Goal: Information Seeking & Learning: Find specific fact

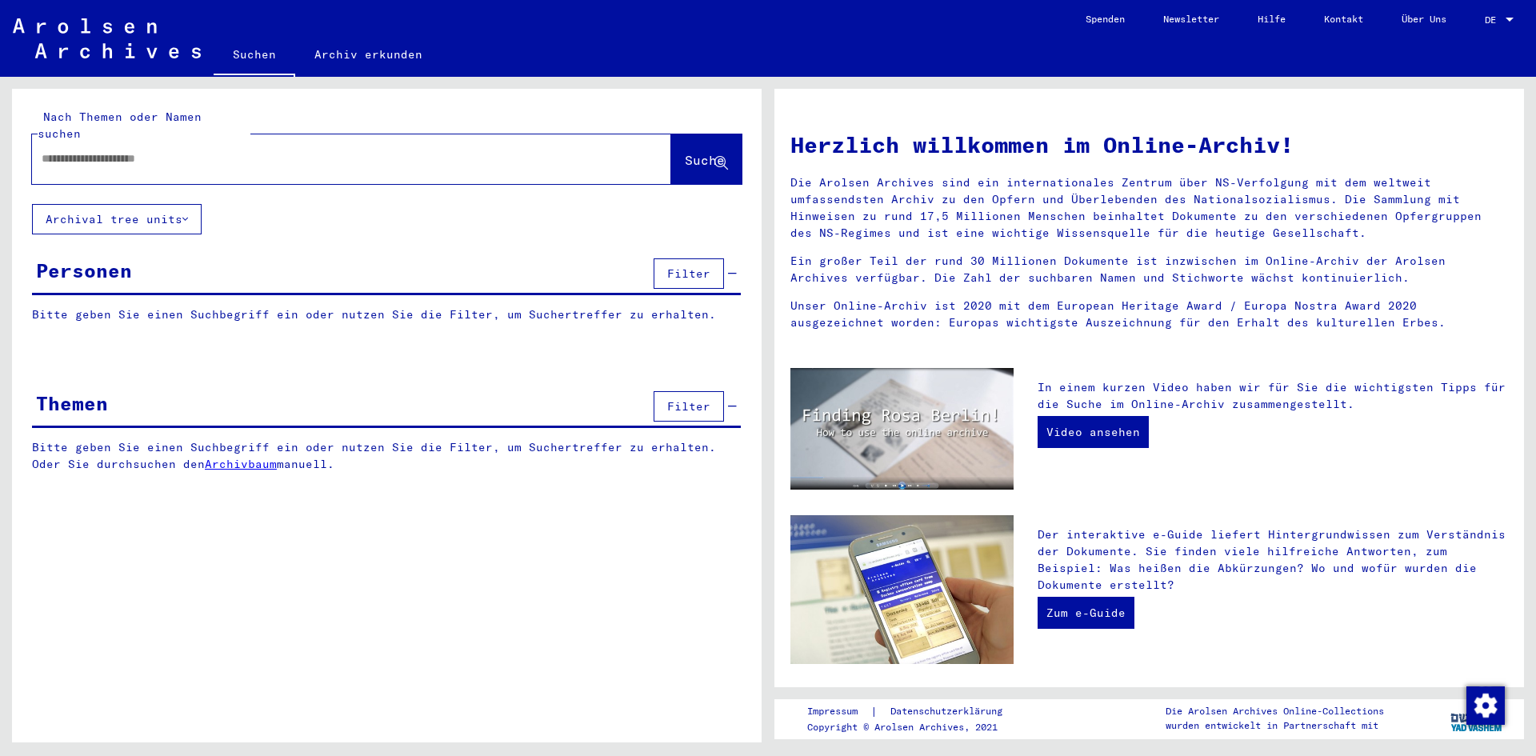
type input "********"
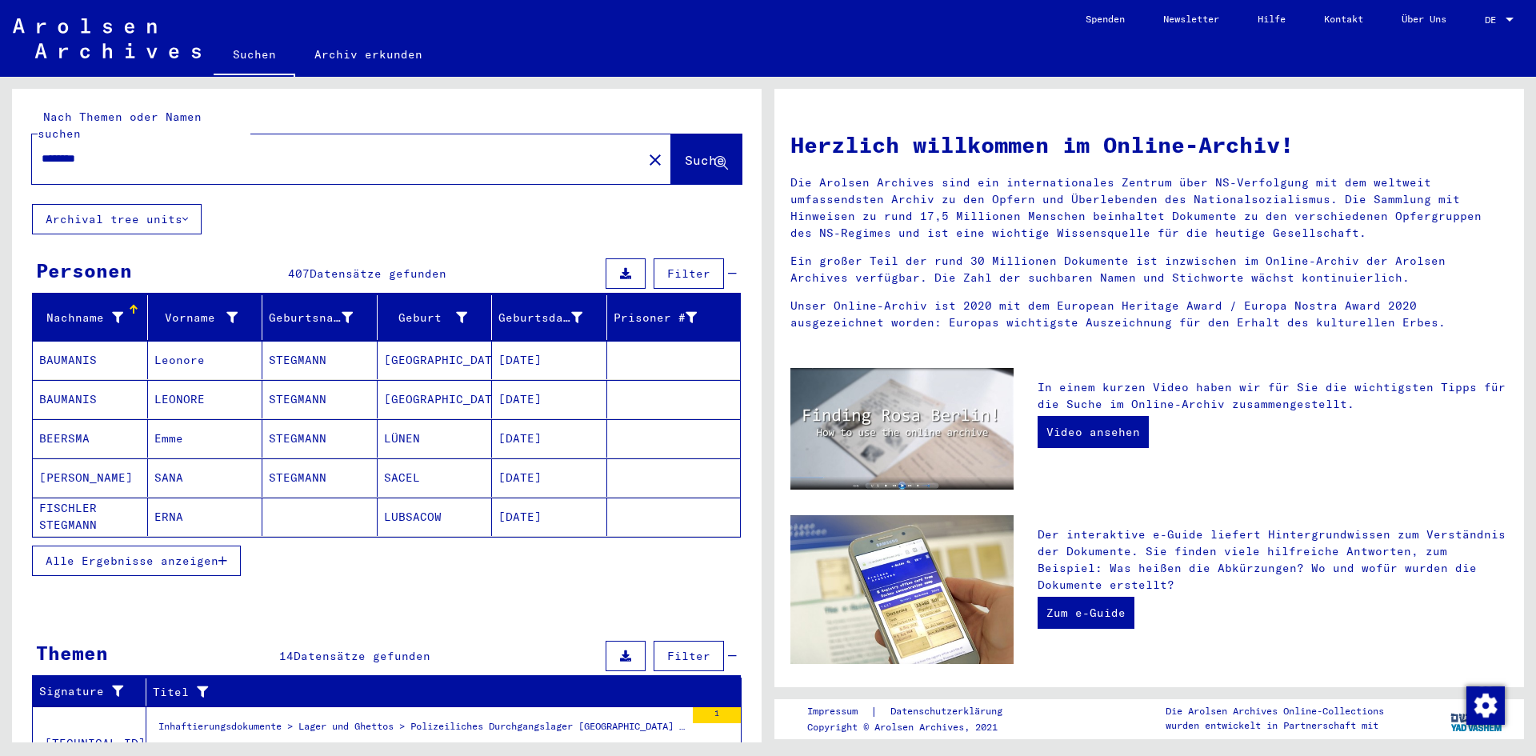
click at [170, 553] on span "Alle Ergebnisse anzeigen" at bounding box center [132, 560] width 173 height 14
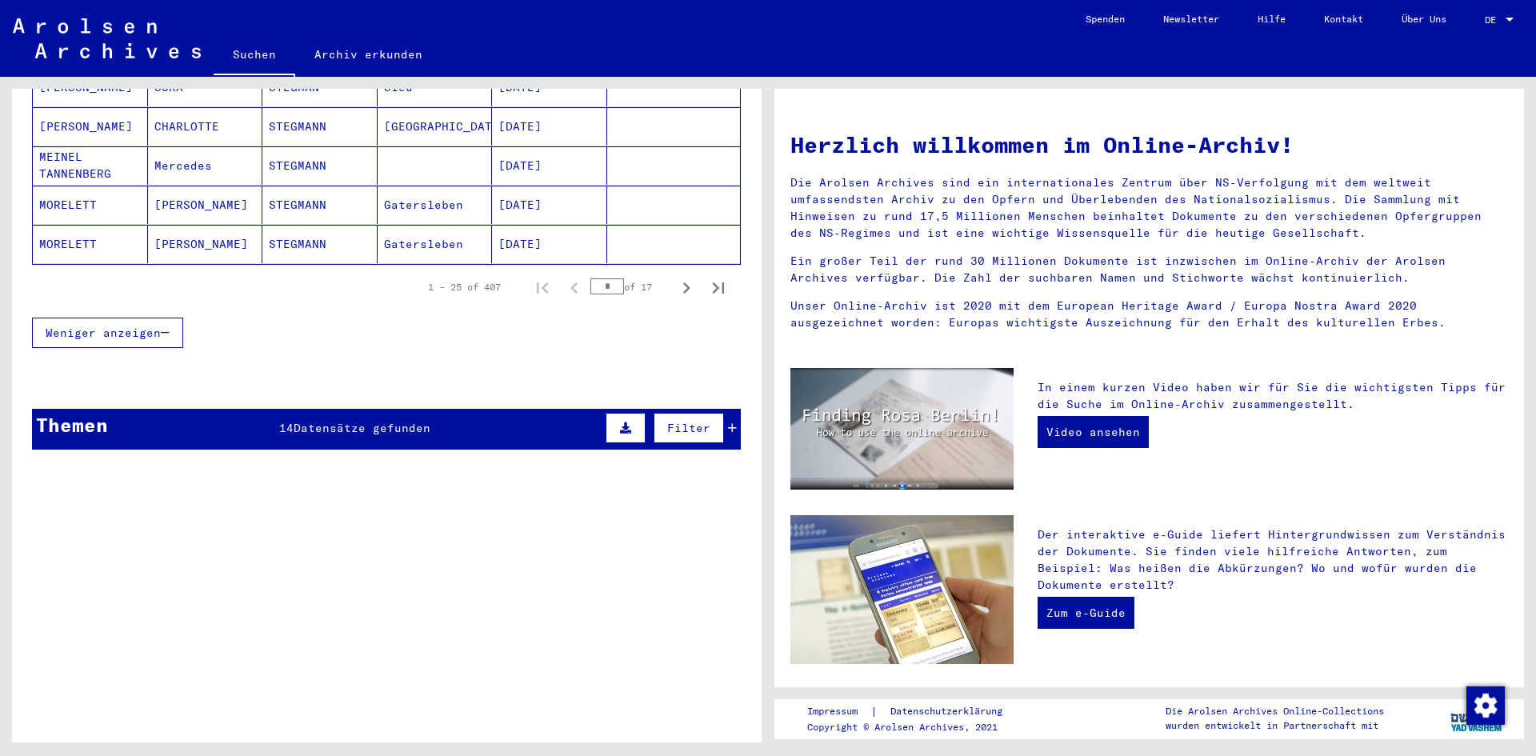
scroll to position [1179, 0]
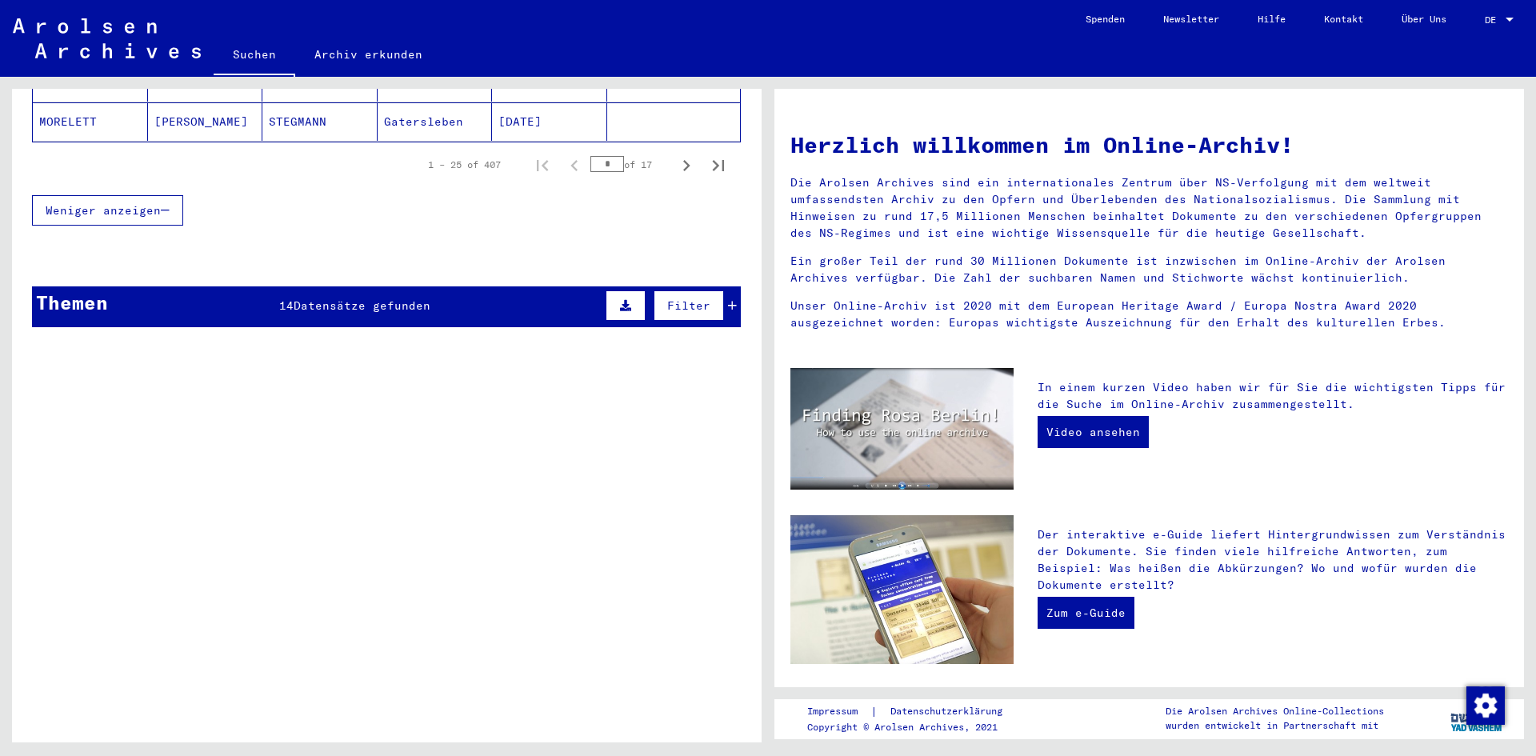
click at [318, 298] on span "Datensätze gefunden" at bounding box center [362, 305] width 137 height 14
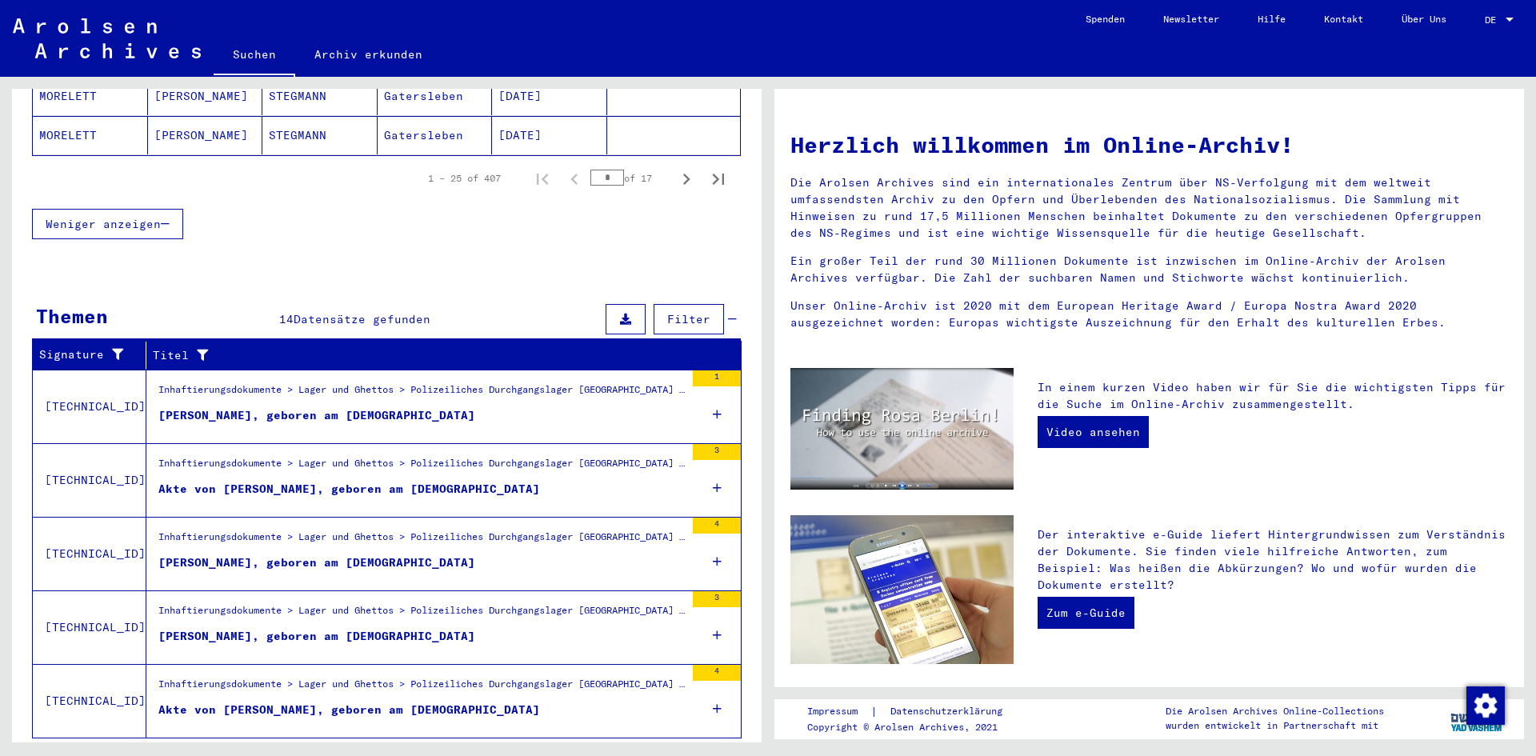
scroll to position [1192, 0]
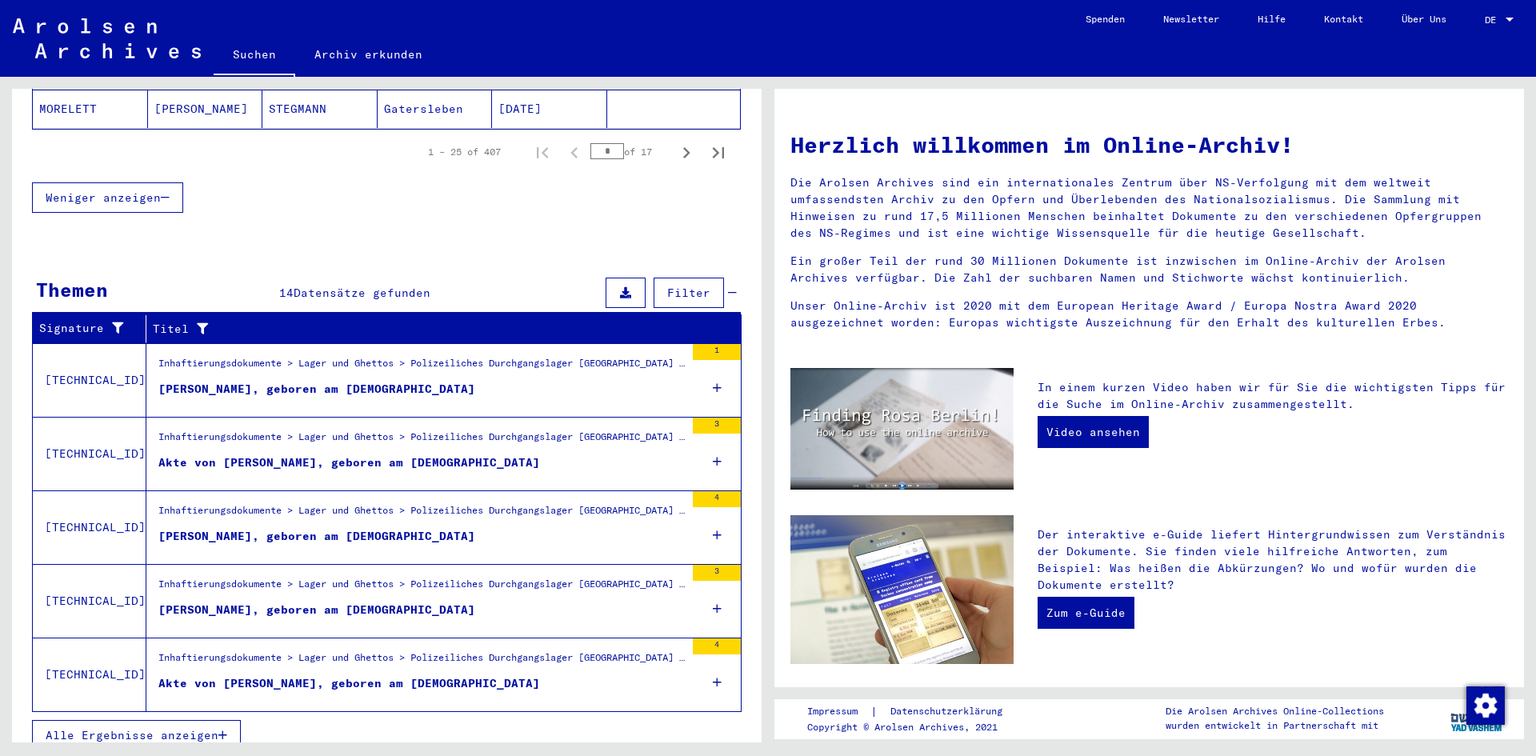
click at [200, 720] on button "Alle Ergebnisse anzeigen" at bounding box center [136, 735] width 209 height 30
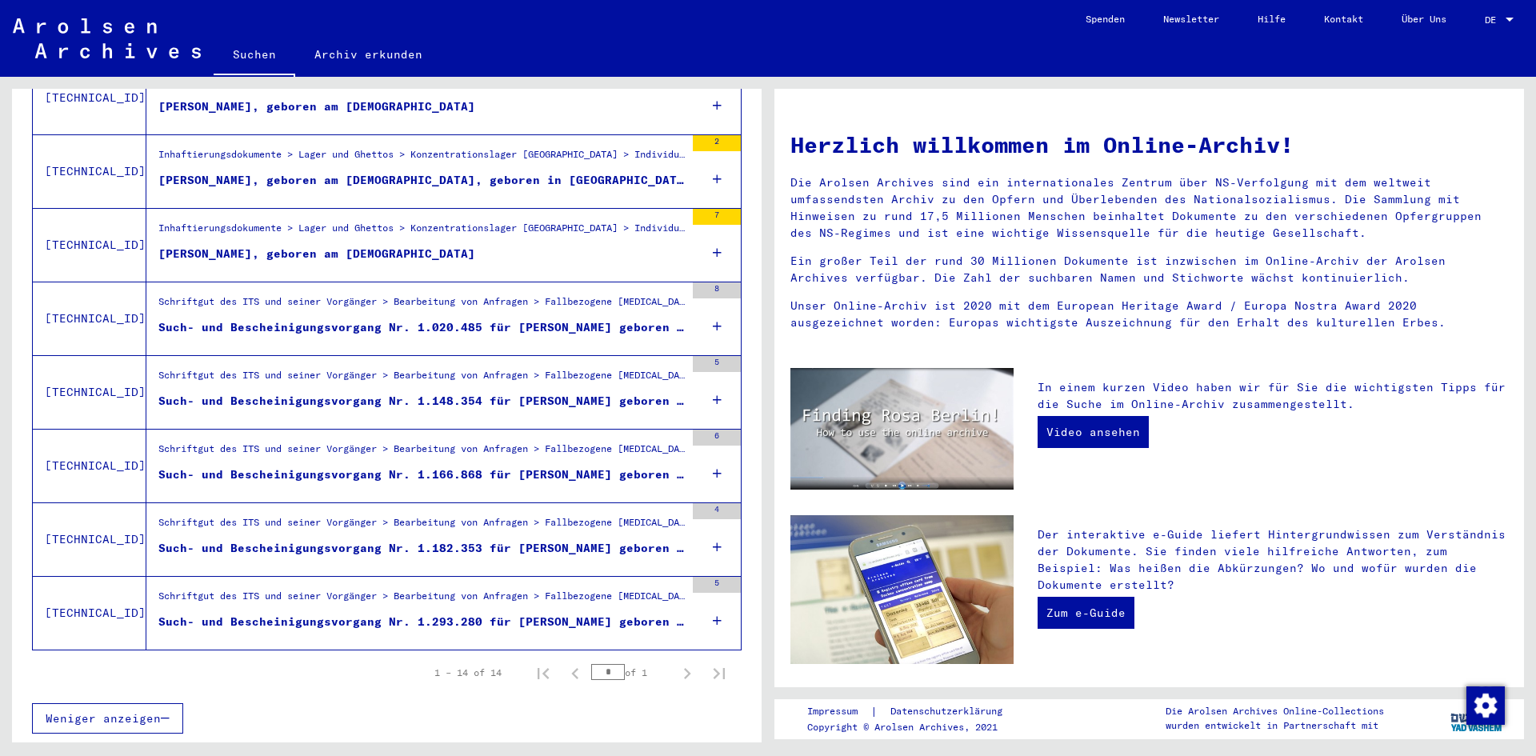
scroll to position [781, 0]
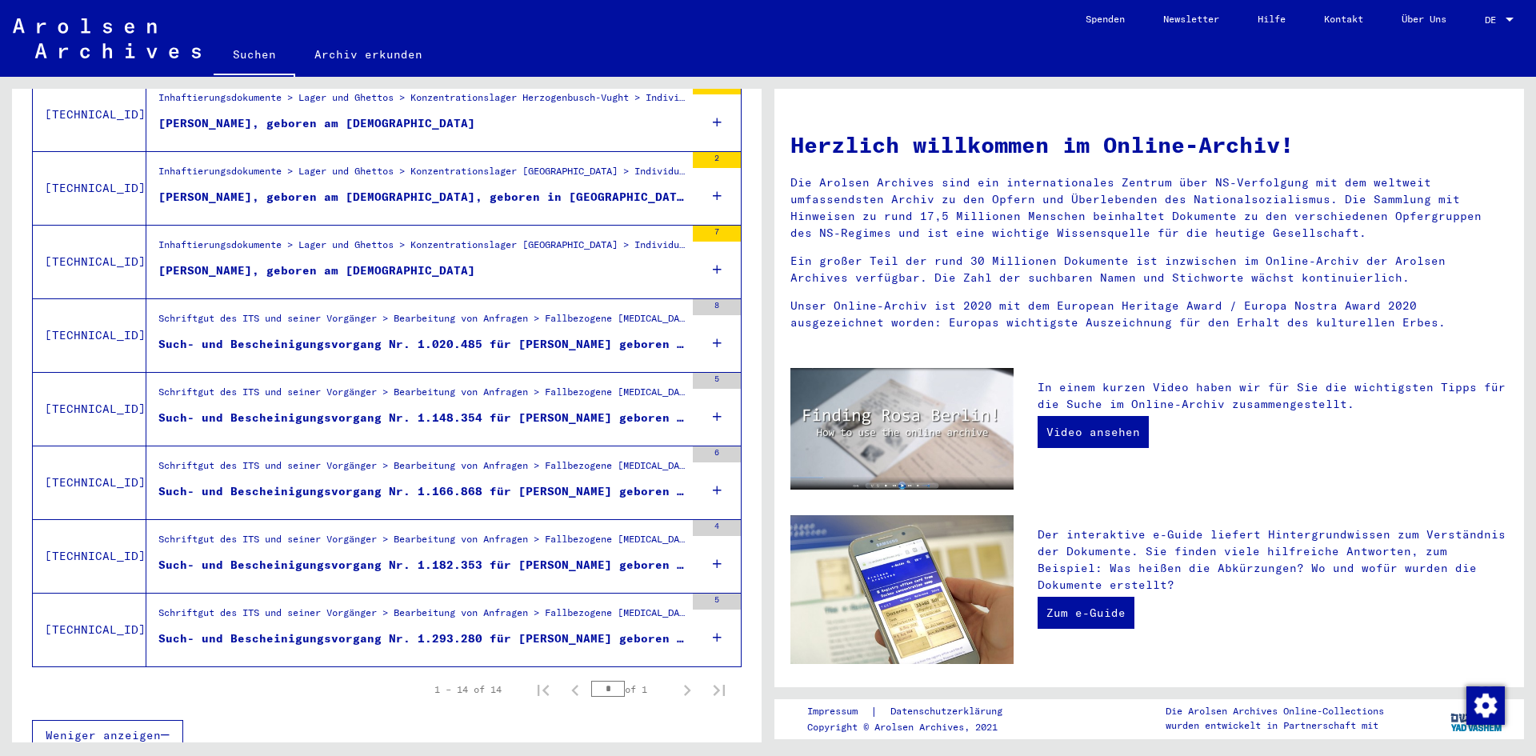
click at [354, 336] on div "Such- und Bescheinigungsvorgang Nr. 1.020.485 für [PERSON_NAME] geboren [DEMOGR…" at bounding box center [421, 344] width 526 height 17
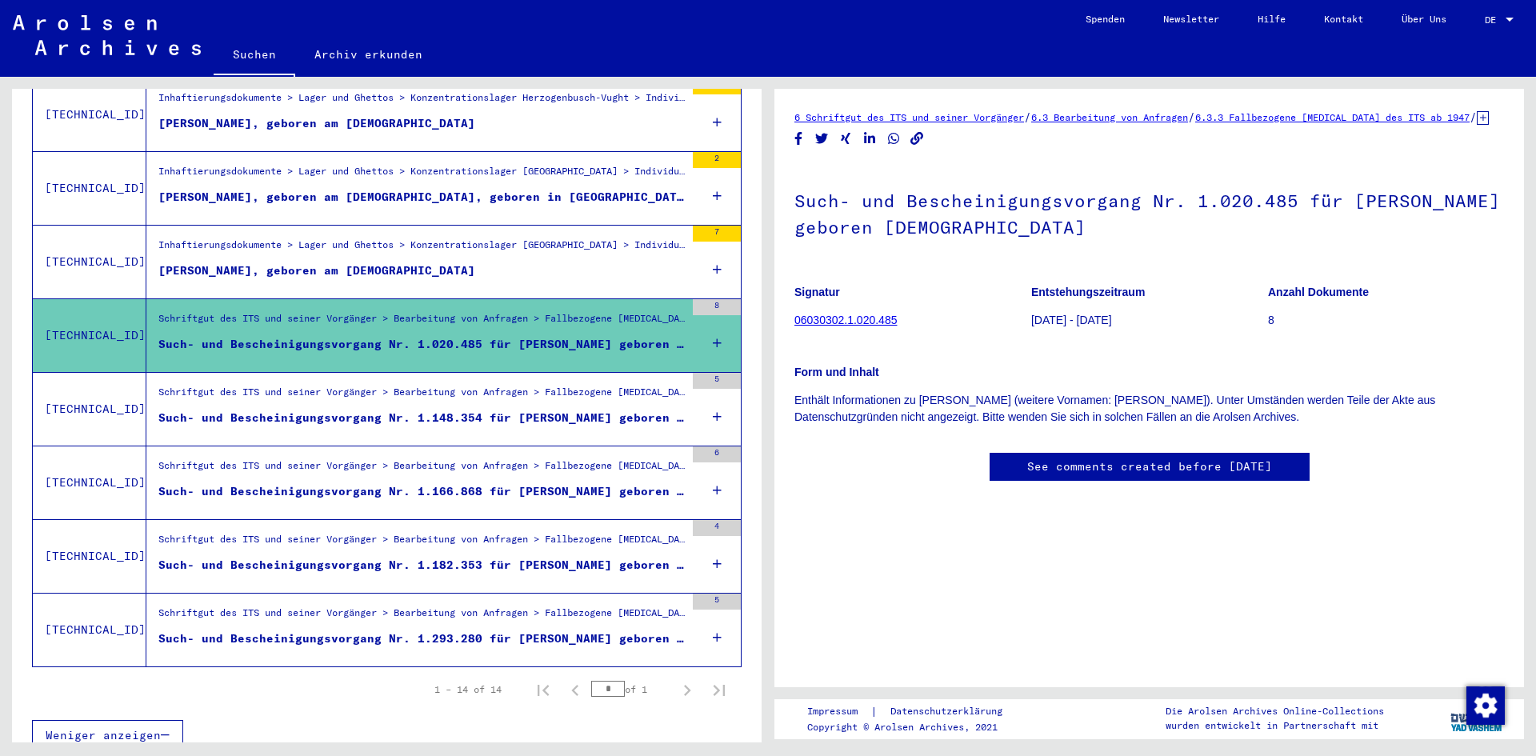
click at [887, 326] on link "06030302.1.020.485" at bounding box center [845, 320] width 102 height 13
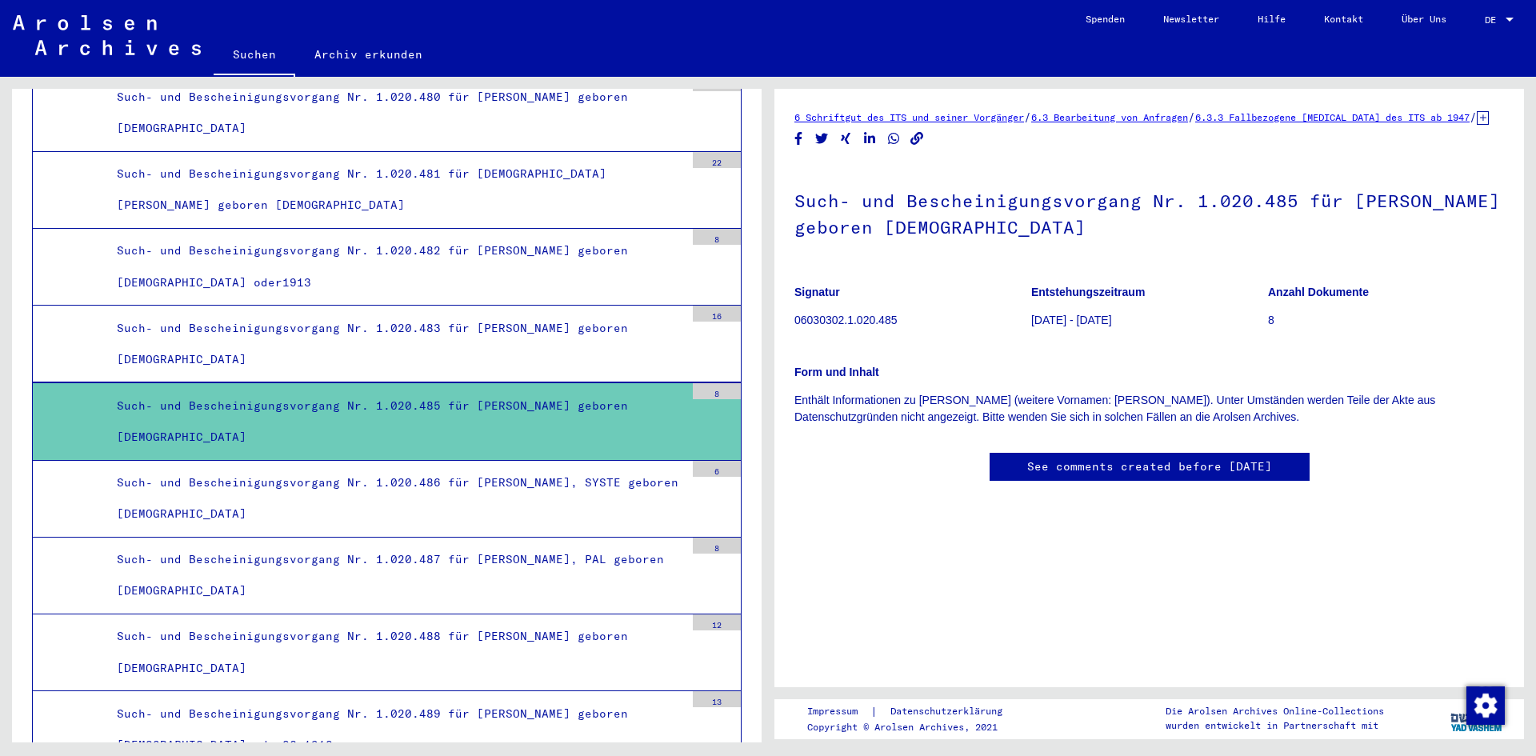
click at [1122, 116] on link "6.3 Bearbeitung von Anfragen" at bounding box center [1109, 117] width 157 height 12
click at [857, 312] on p "06030302.1.020.485" at bounding box center [912, 320] width 236 height 17
click at [872, 329] on p "06030302.1.020.485" at bounding box center [912, 320] width 236 height 17
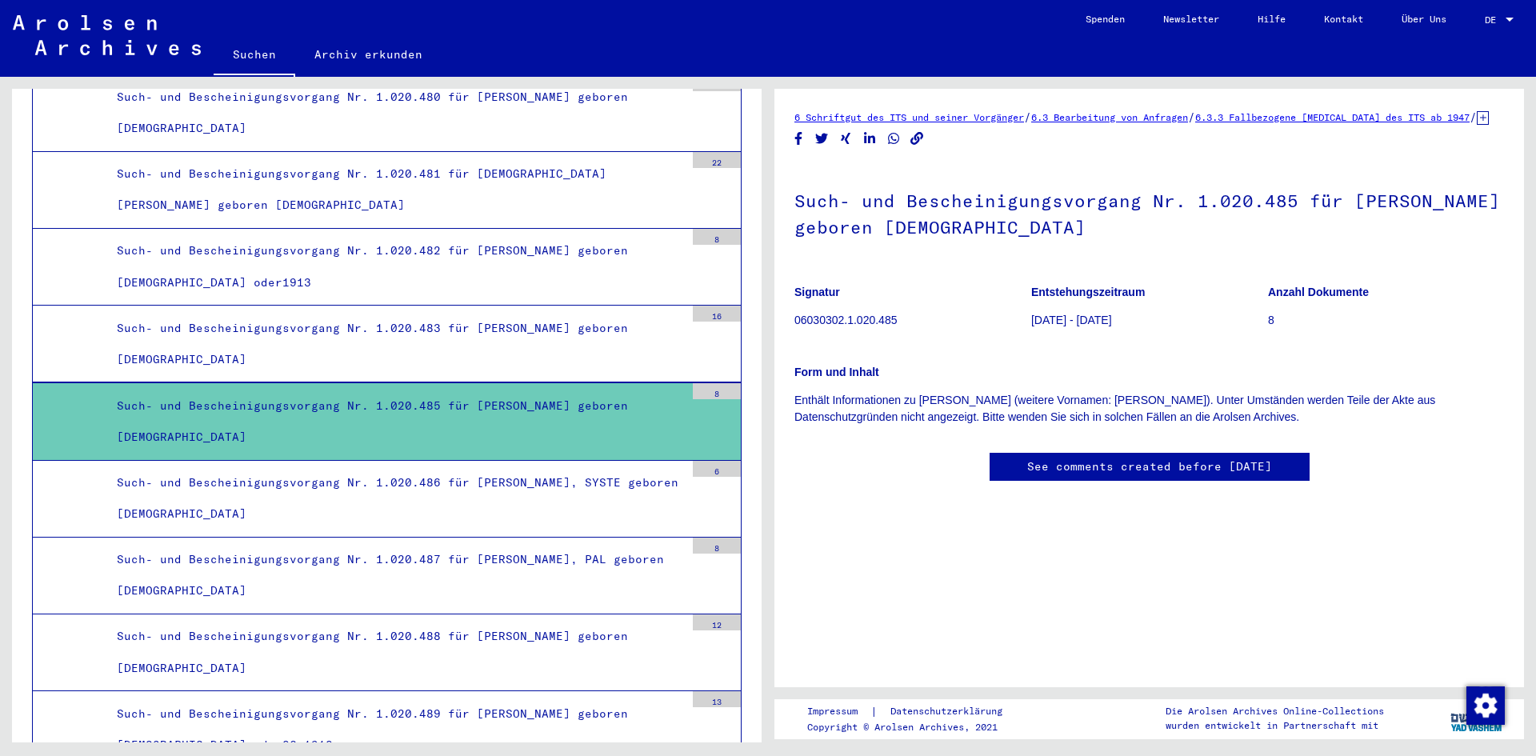
click at [1301, 121] on link "6.3.3 Fallbezogene [MEDICAL_DATA] des ITS ab 1947" at bounding box center [1332, 117] width 274 height 12
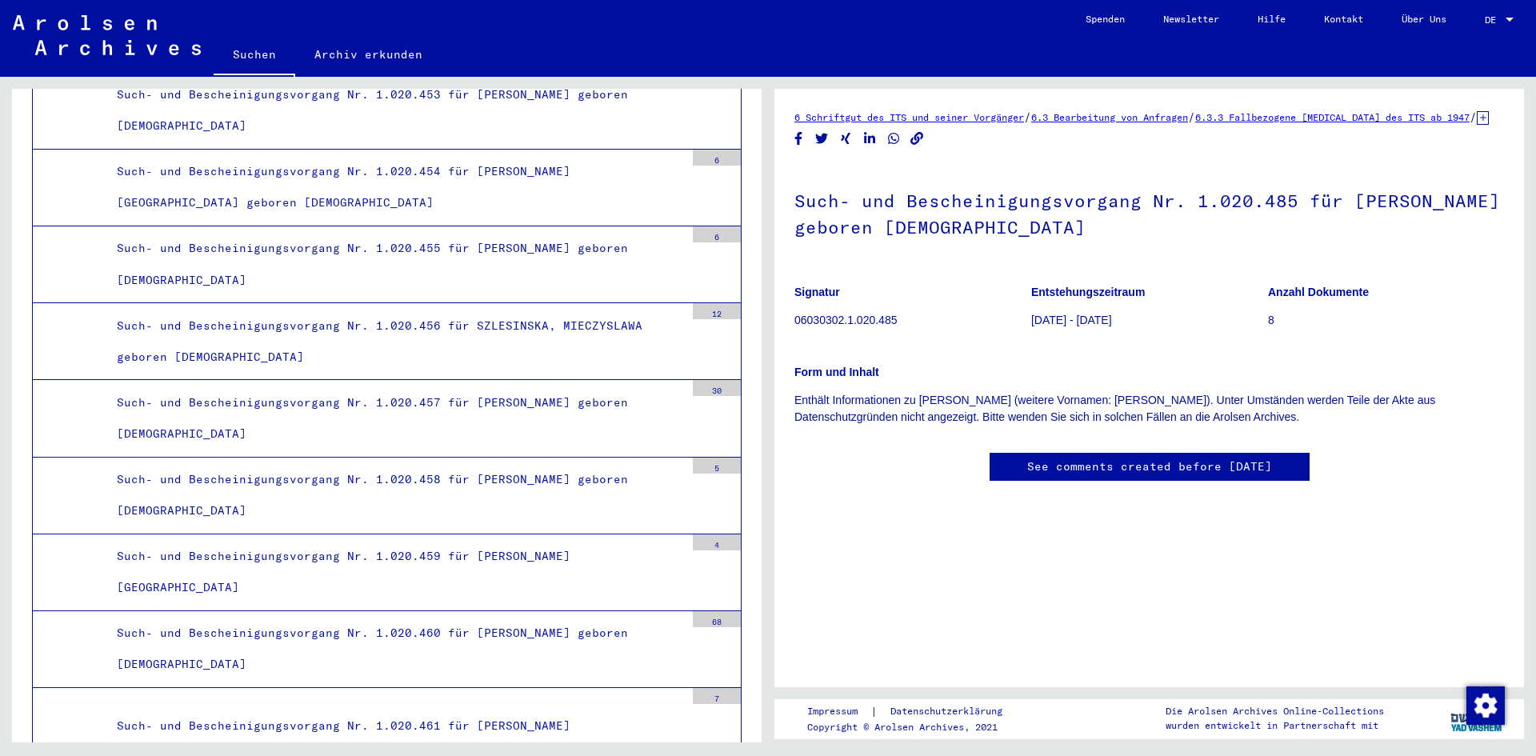
scroll to position [38425, 0]
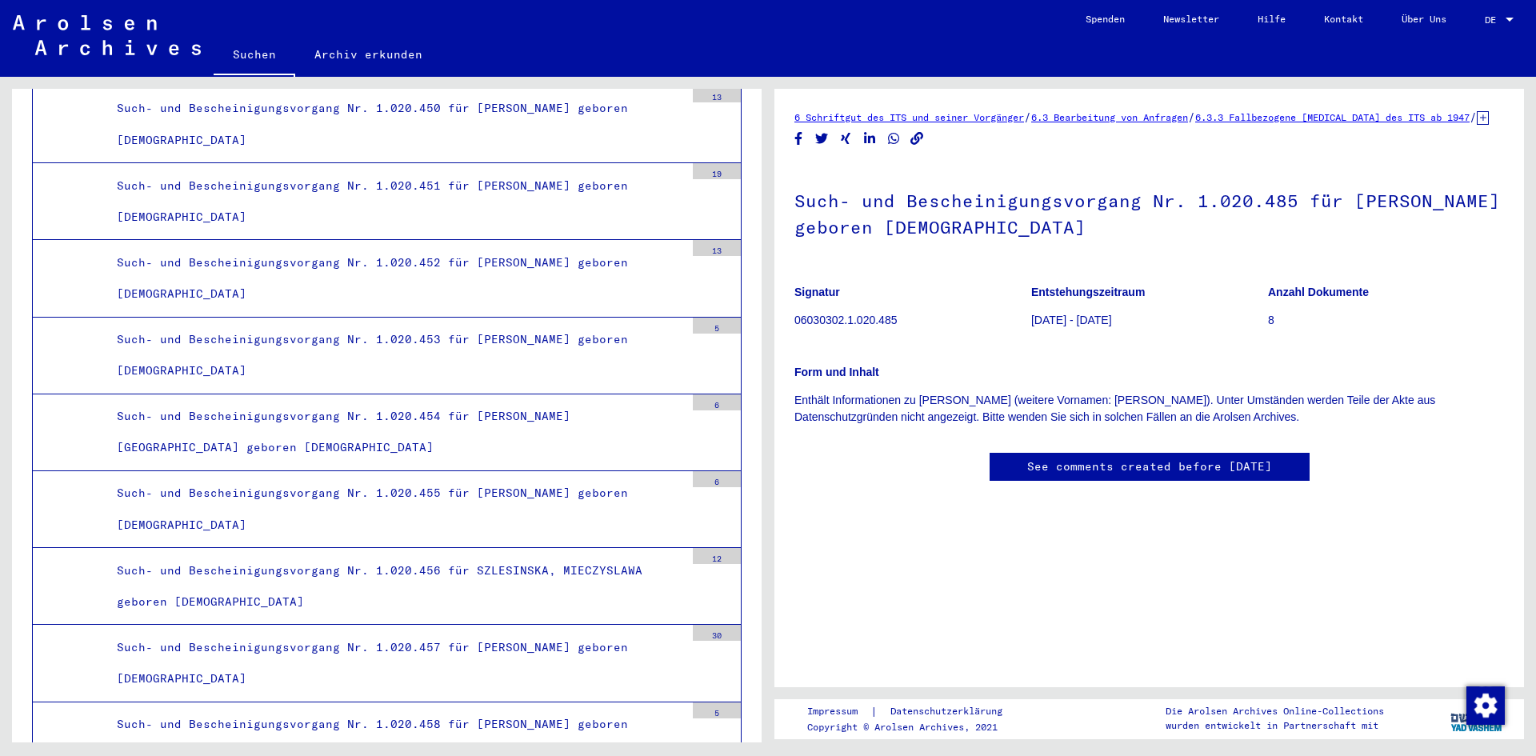
drag, startPoint x: 910, startPoint y: 337, endPoint x: 795, endPoint y: 340, distance: 115.2
click at [795, 329] on p "06030302.1.020.485" at bounding box center [912, 320] width 236 height 17
copy p "06030302.1.020.485"
